Goal: Understand process/instructions: Learn how to perform a task or action

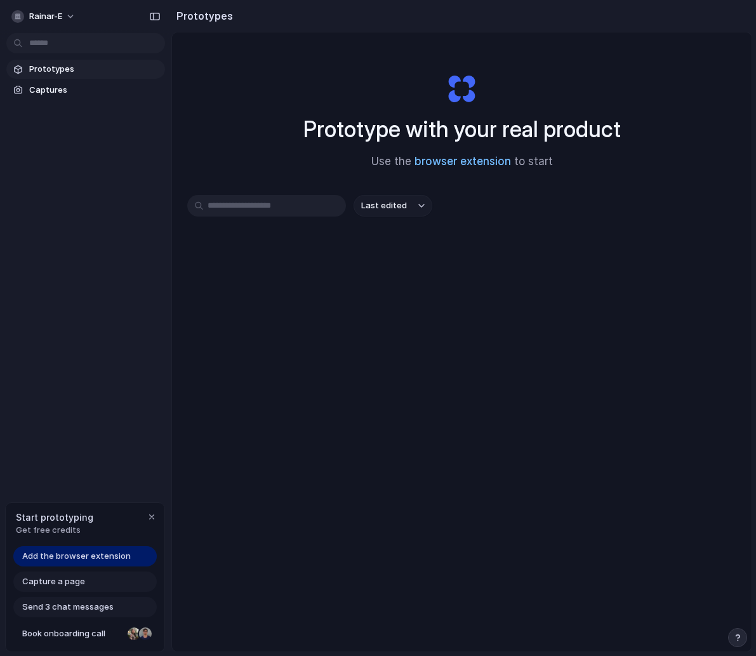
click at [481, 162] on link "browser extension" at bounding box center [462, 161] width 96 height 13
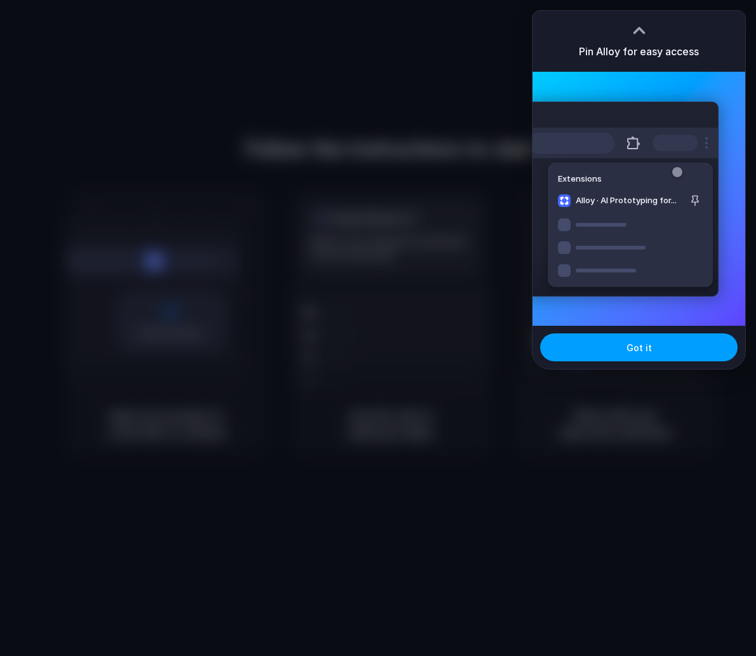
click at [656, 349] on button "Got it" at bounding box center [638, 347] width 197 height 28
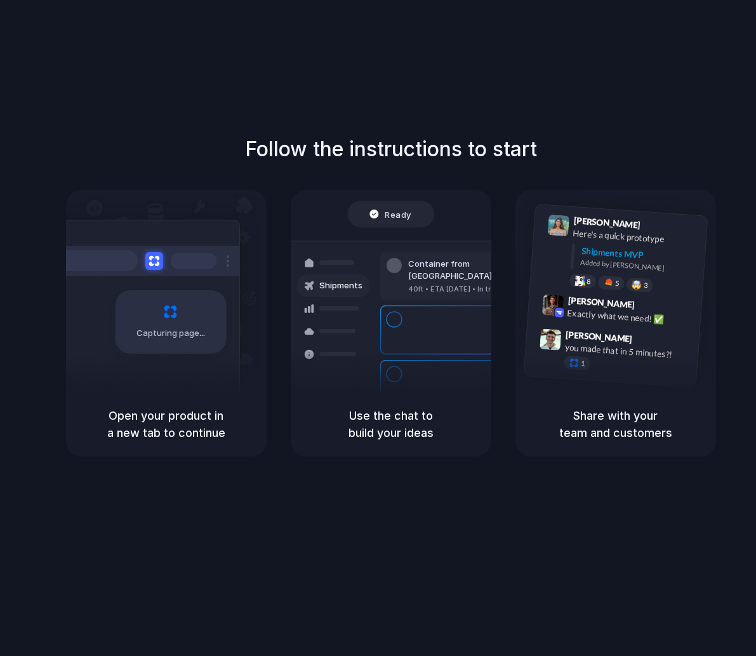
click at [155, 431] on h5 "Open your product in a new tab to continue" at bounding box center [166, 424] width 170 height 34
drag, startPoint x: 350, startPoint y: 414, endPoint x: 421, endPoint y: 437, distance: 75.1
click at [421, 437] on h5 "Use the chat to build your ideas" at bounding box center [391, 424] width 170 height 34
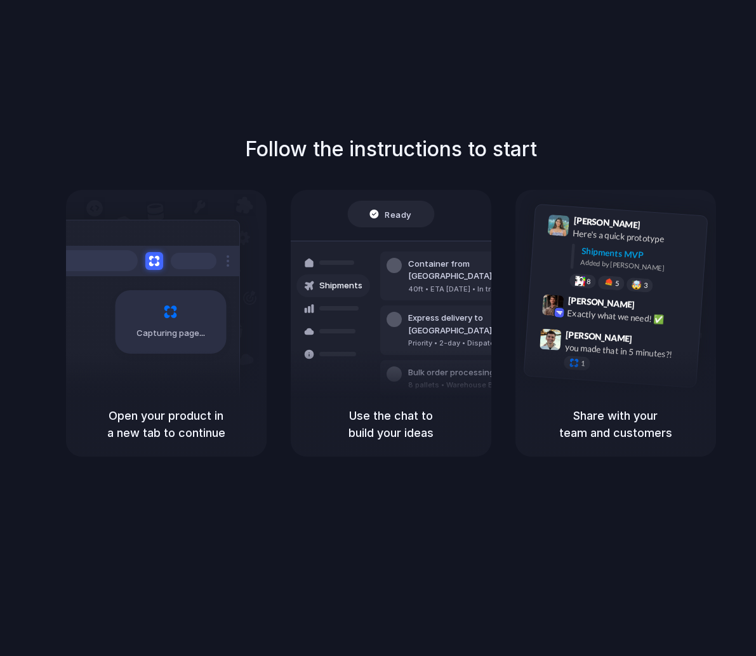
click at [421, 437] on h5 "Use the chat to build your ideas" at bounding box center [391, 424] width 170 height 34
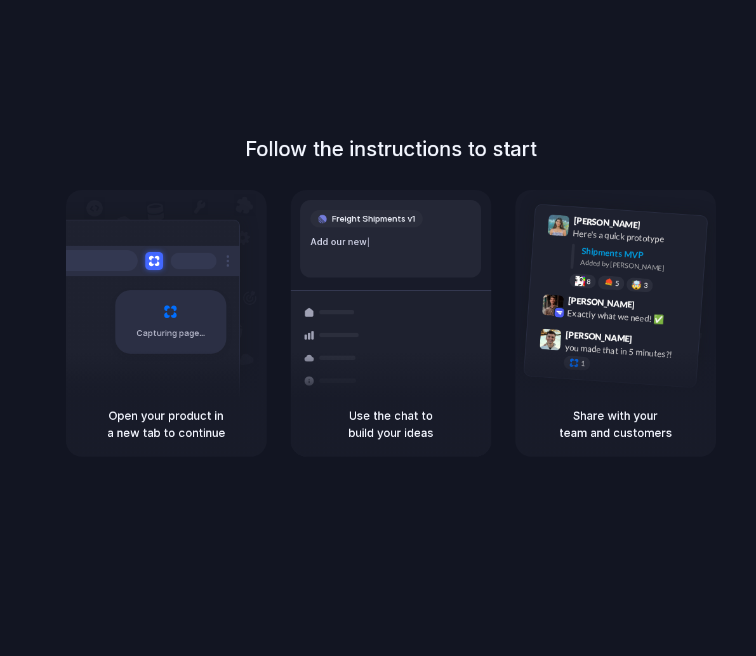
click at [494, 89] on div "Follow the instructions to start Capturing page Open your product in a new tab …" at bounding box center [390, 340] width 781 height 681
